Goal: Browse casually: Explore the website without a specific task or goal

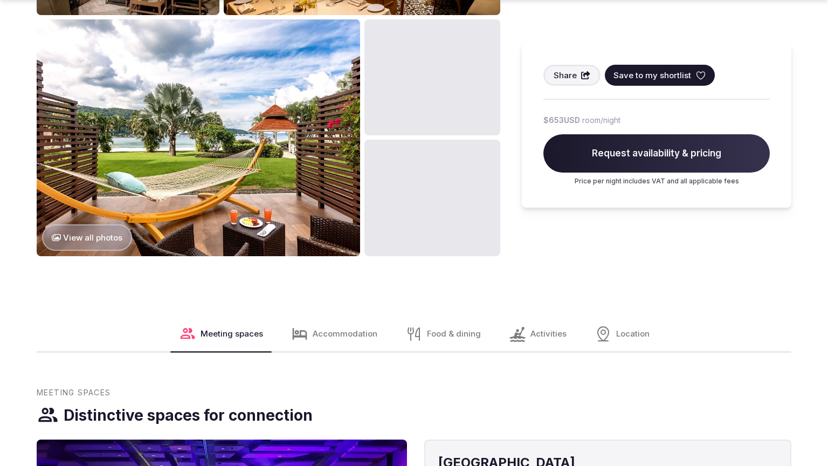
scroll to position [1265, 0]
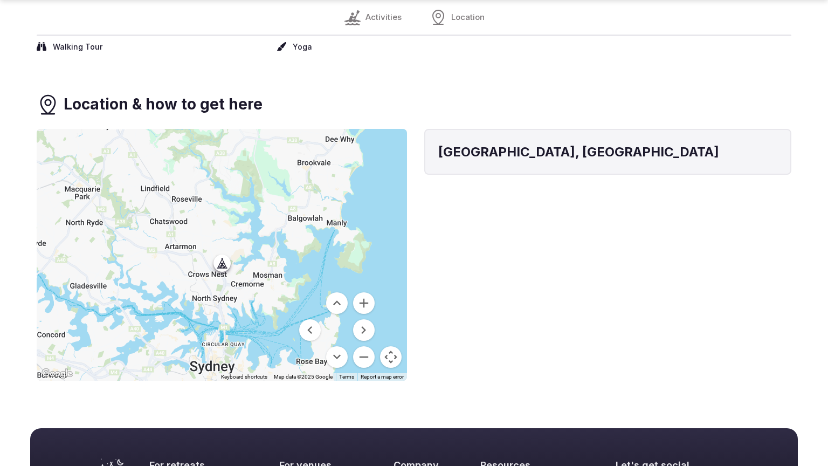
scroll to position [1121, 0]
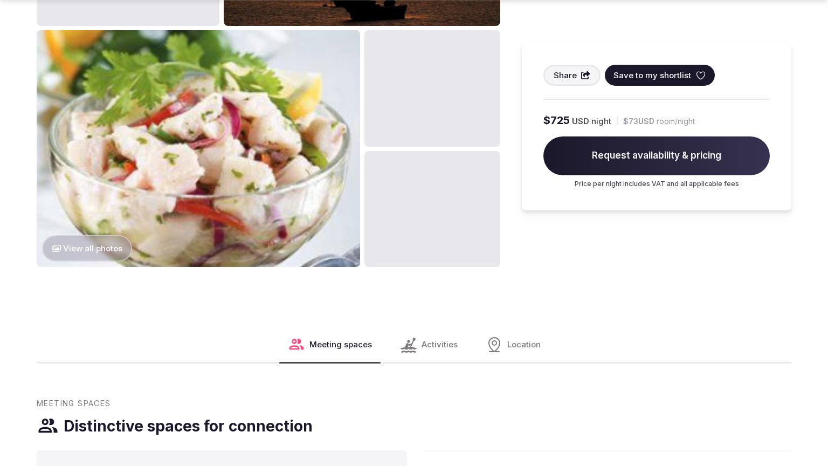
scroll to position [1704, 0]
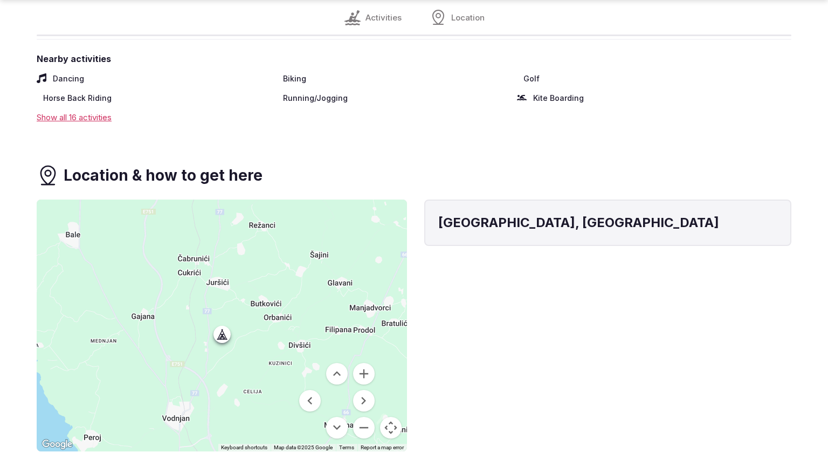
scroll to position [1192, 0]
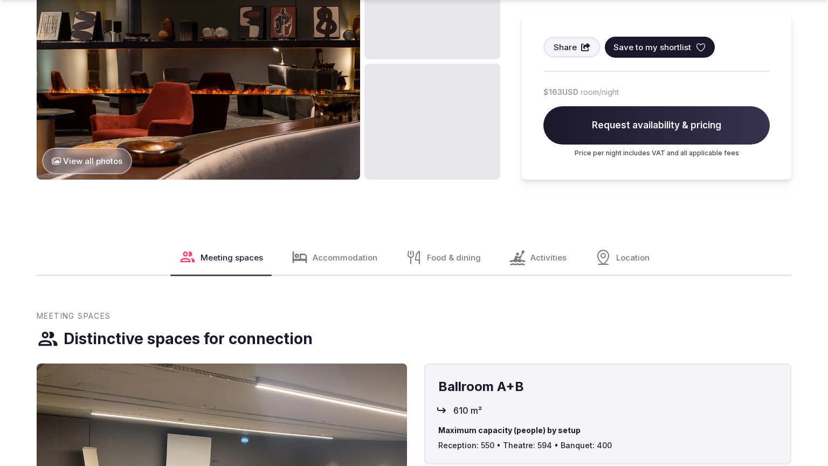
scroll to position [1297, 0]
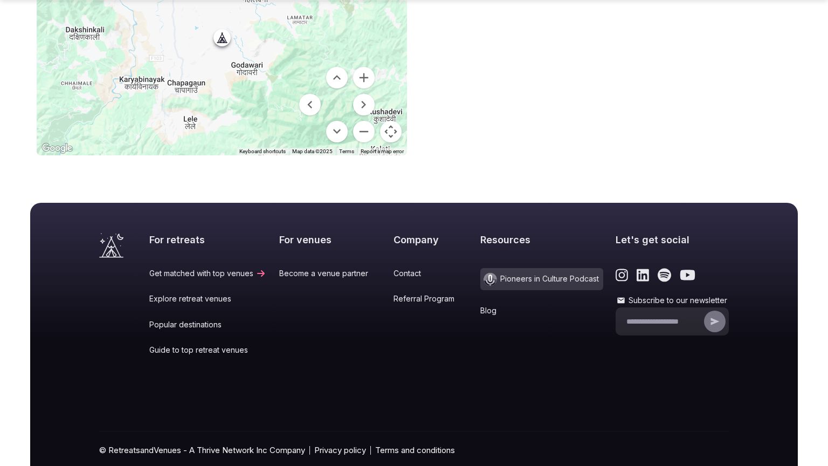
scroll to position [864, 0]
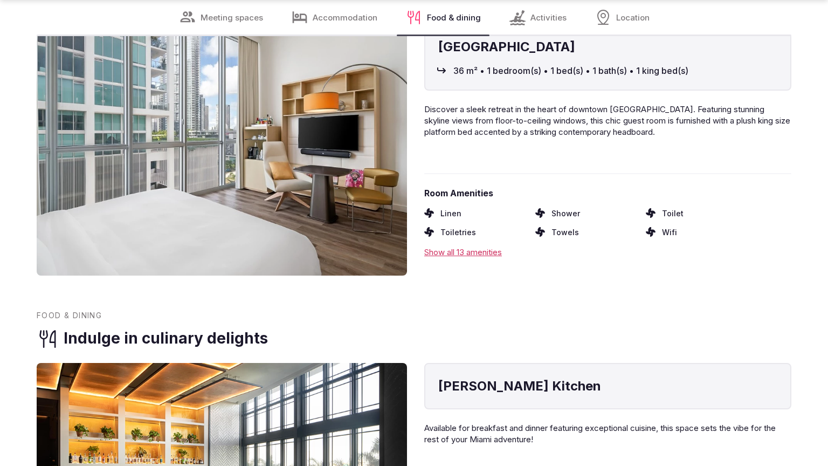
scroll to position [1668, 0]
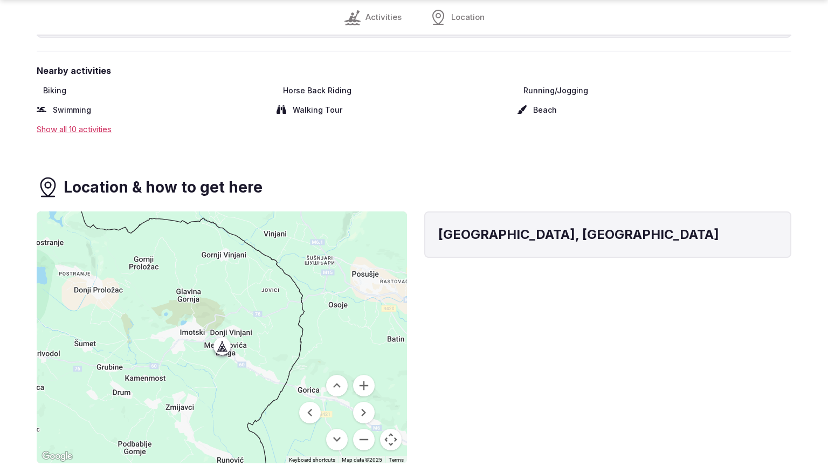
scroll to position [1204, 0]
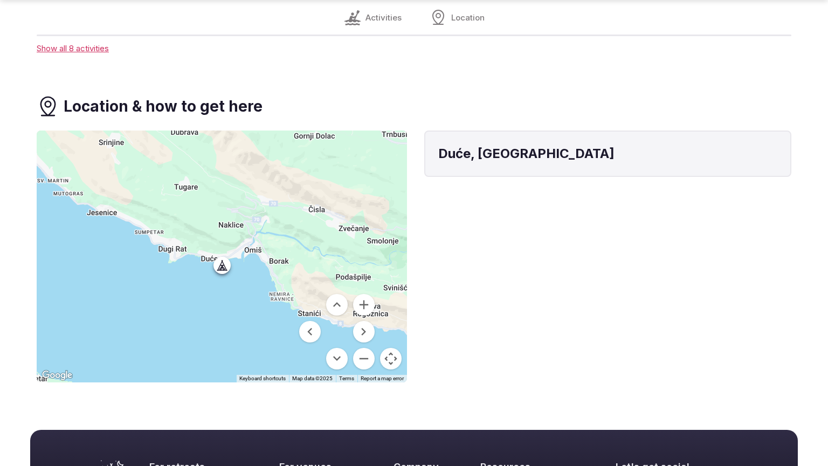
scroll to position [1123, 0]
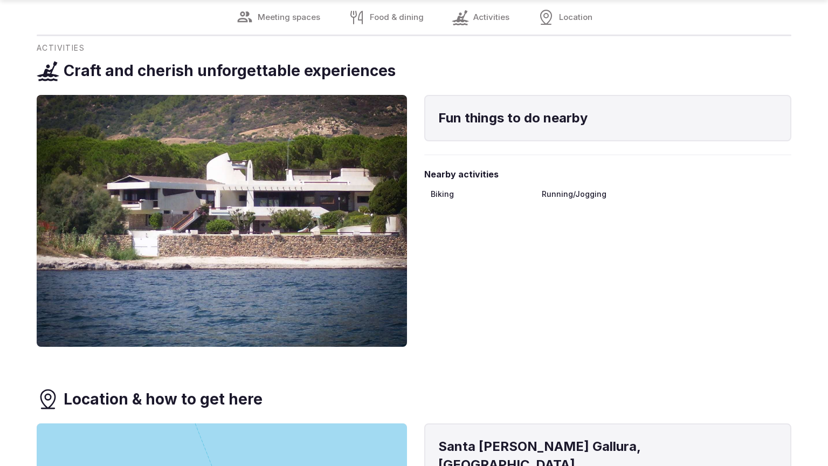
scroll to position [1666, 0]
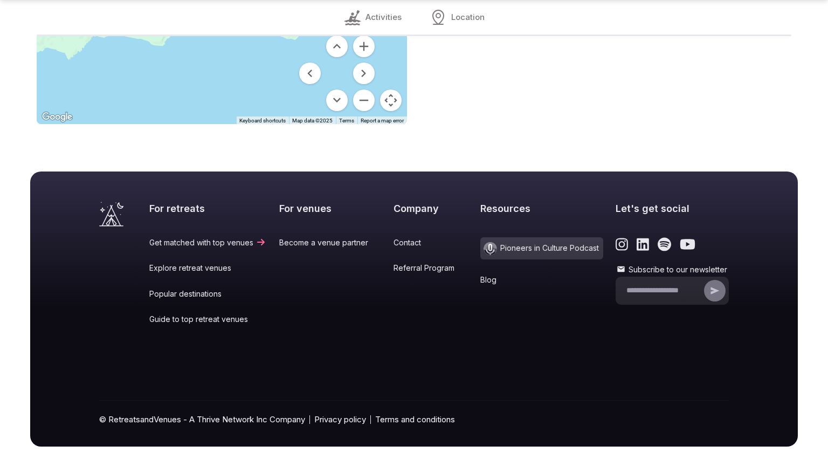
scroll to position [1272, 0]
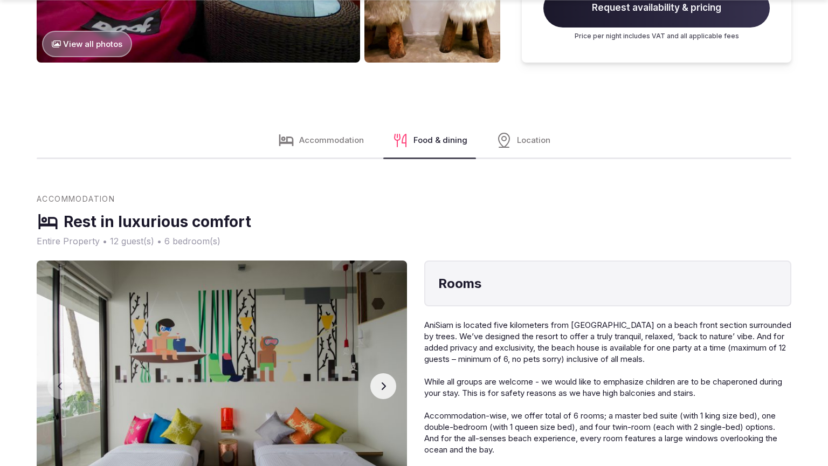
scroll to position [1740, 0]
